Goal: Check status

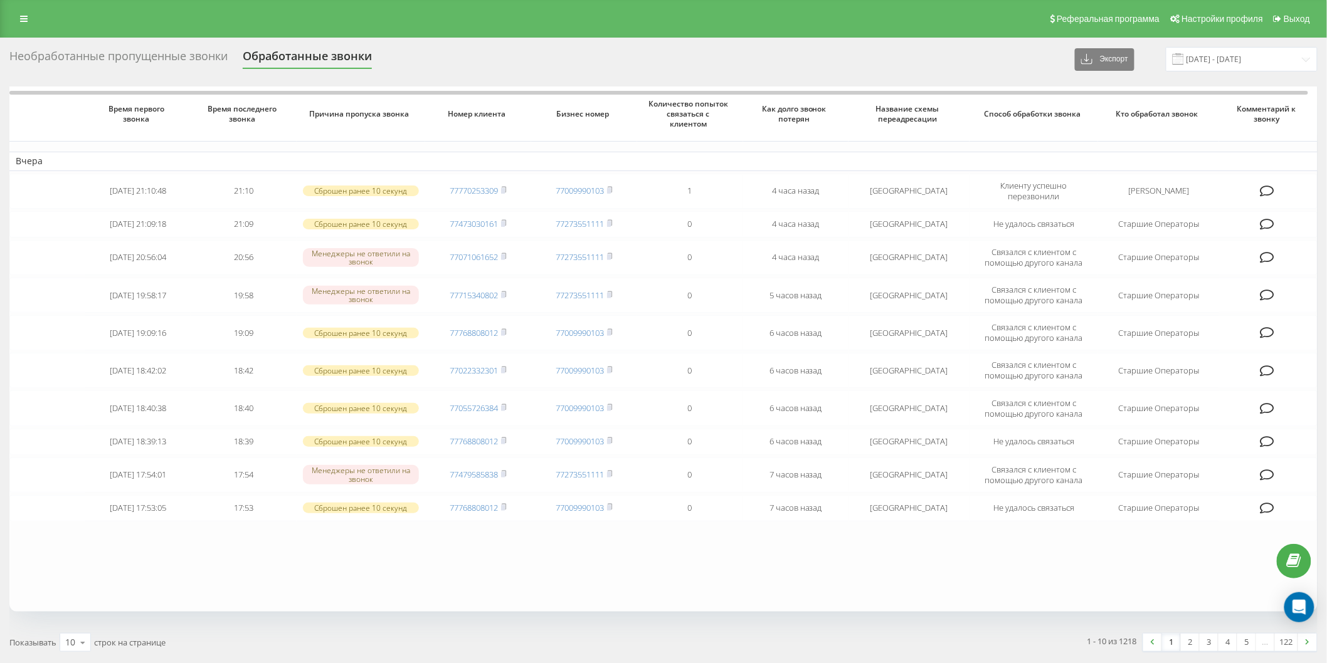
click at [218, 55] on div "Необработанные пропущенные звонки" at bounding box center [118, 59] width 218 height 19
